Goal: Task Accomplishment & Management: Manage account settings

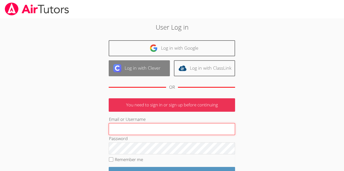
type input "michellebermastutor@gmail.com"
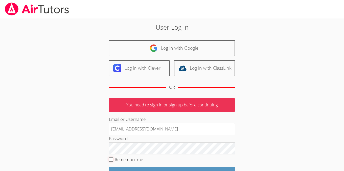
click at [112, 158] on input "Remember me" at bounding box center [111, 159] width 4 height 4
checkbox input "true"
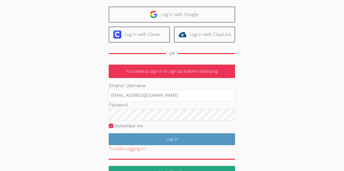
scroll to position [36, 0]
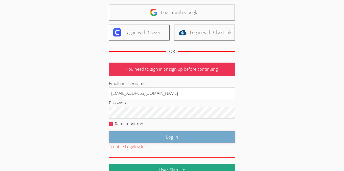
click at [138, 139] on input "Log in" at bounding box center [172, 137] width 126 height 12
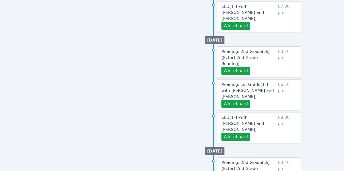
scroll to position [299, 0]
